Goal: Check status: Check status

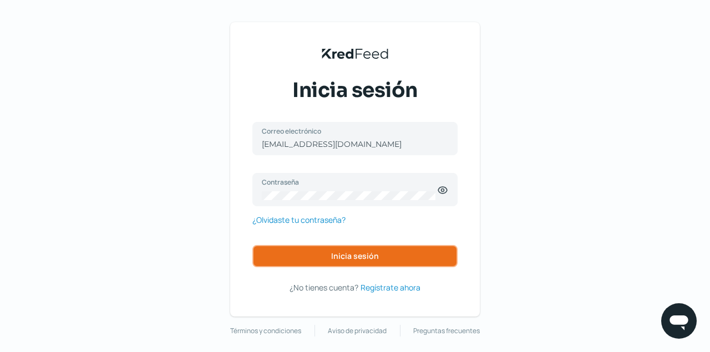
click at [352, 255] on span "Inicia sesión" at bounding box center [355, 257] width 48 height 8
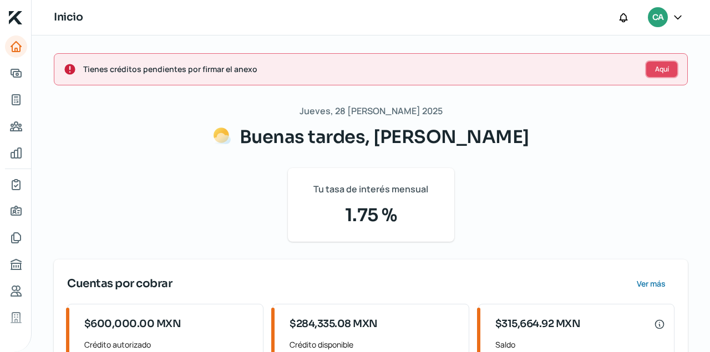
click at [655, 65] on button "Aquí" at bounding box center [661, 69] width 33 height 18
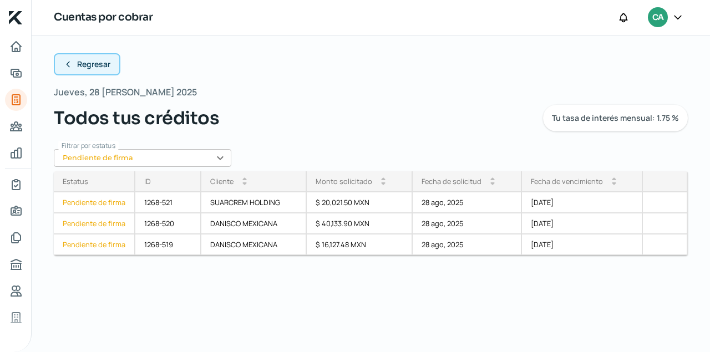
click at [69, 65] on icon at bounding box center [68, 64] width 9 height 9
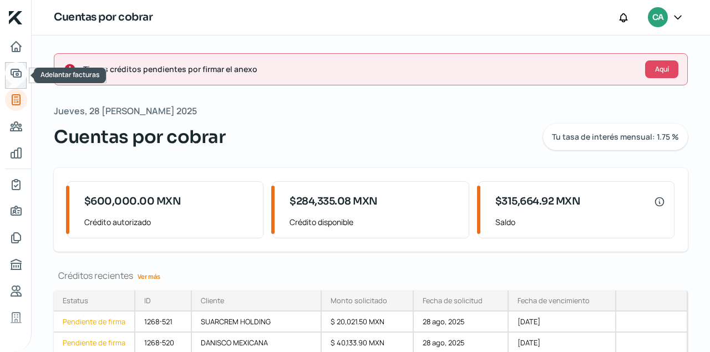
click at [16, 71] on icon "Adelantar facturas" at bounding box center [16, 73] width 10 height 8
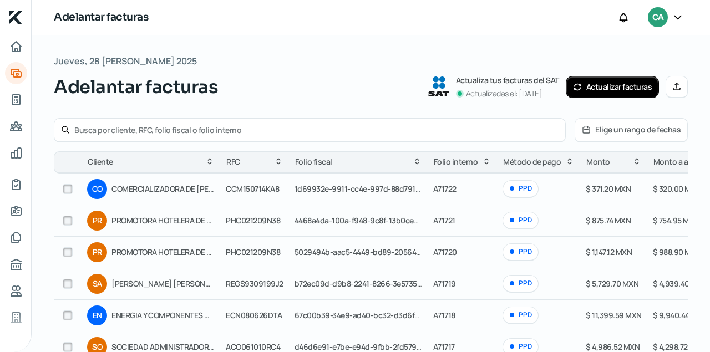
click at [147, 130] on input "text" at bounding box center [316, 130] width 484 height 11
type input "SHO100903RN3"
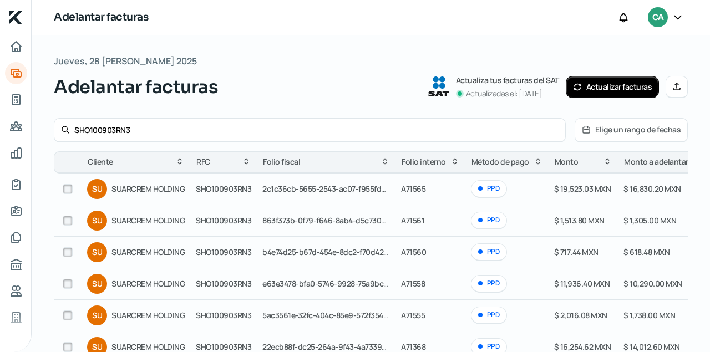
click at [590, 130] on icon at bounding box center [586, 129] width 9 height 9
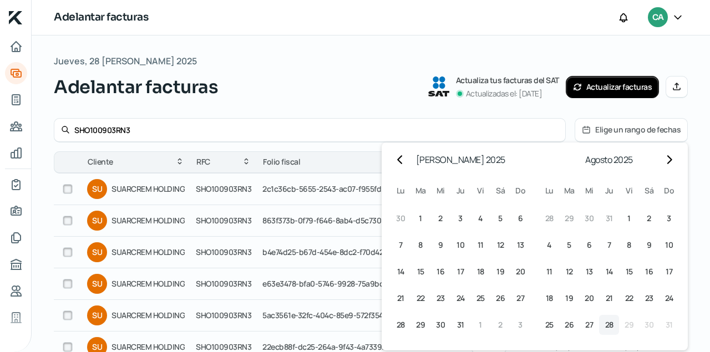
click at [606, 327] on span "28" at bounding box center [609, 325] width 8 height 13
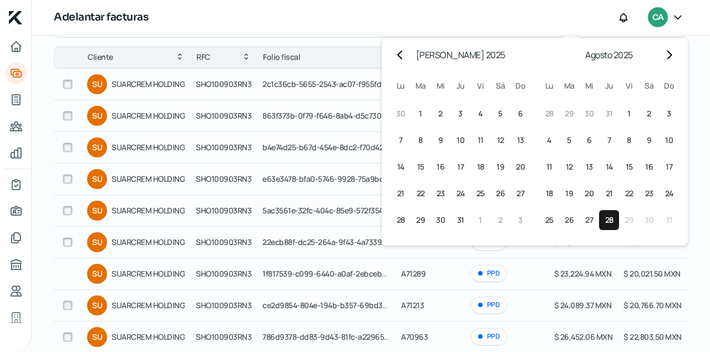
scroll to position [113, 0]
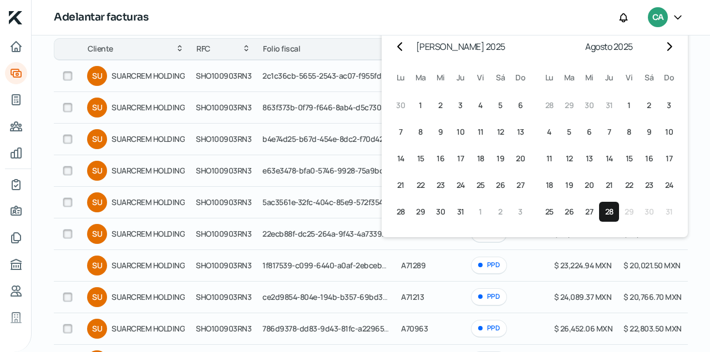
click button "28 28º agosto (jueves)" at bounding box center [609, 212] width 20 height 20
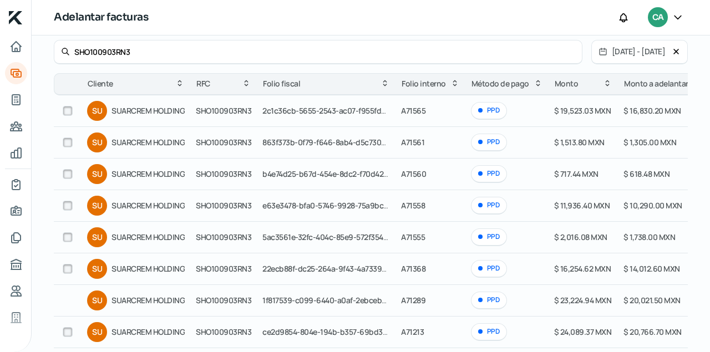
scroll to position [0, 0]
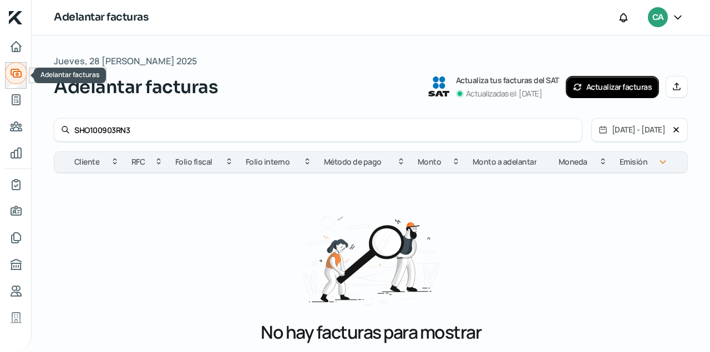
click at [15, 74] on icon "Adelantar facturas" at bounding box center [15, 73] width 13 height 13
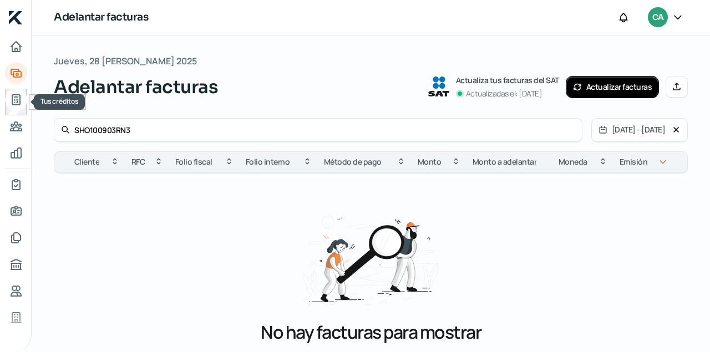
click at [17, 99] on icon "Tus créditos" at bounding box center [16, 100] width 8 height 10
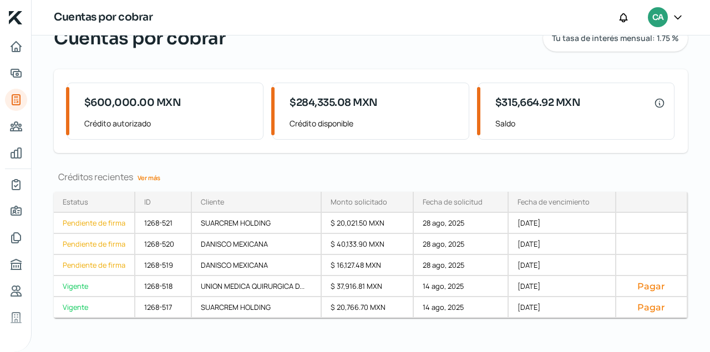
scroll to position [108, 0]
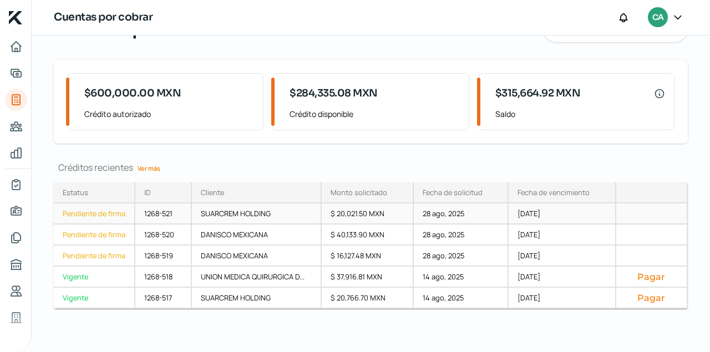
click at [105, 214] on div "Pendiente de firma" at bounding box center [95, 214] width 82 height 21
